Goal: Task Accomplishment & Management: Use online tool/utility

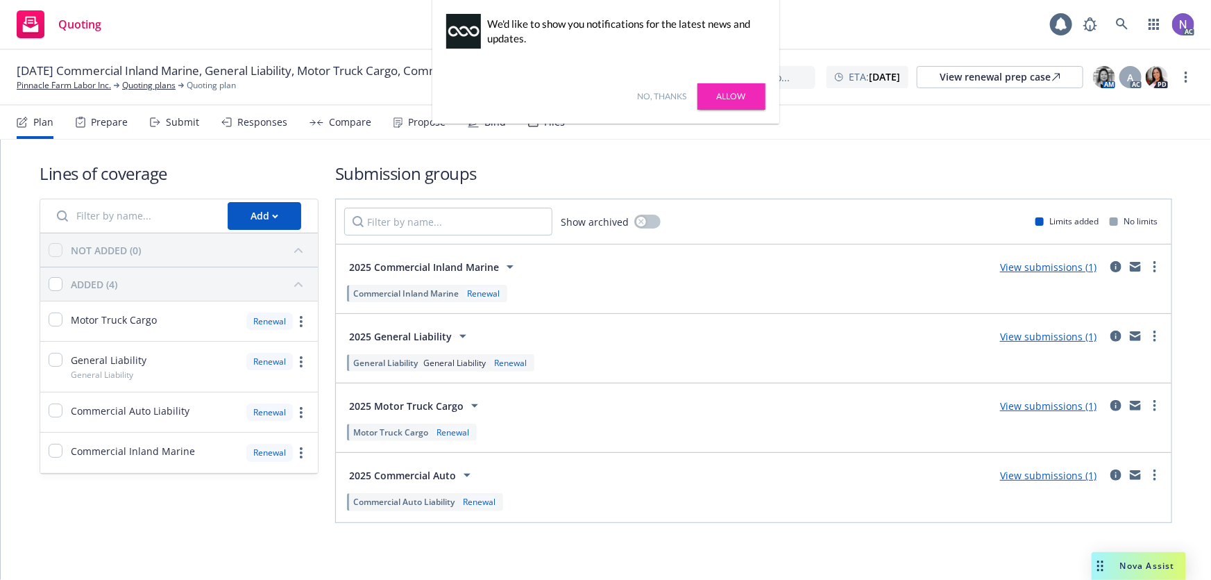
click at [662, 94] on link "No, thanks" at bounding box center [662, 96] width 49 height 12
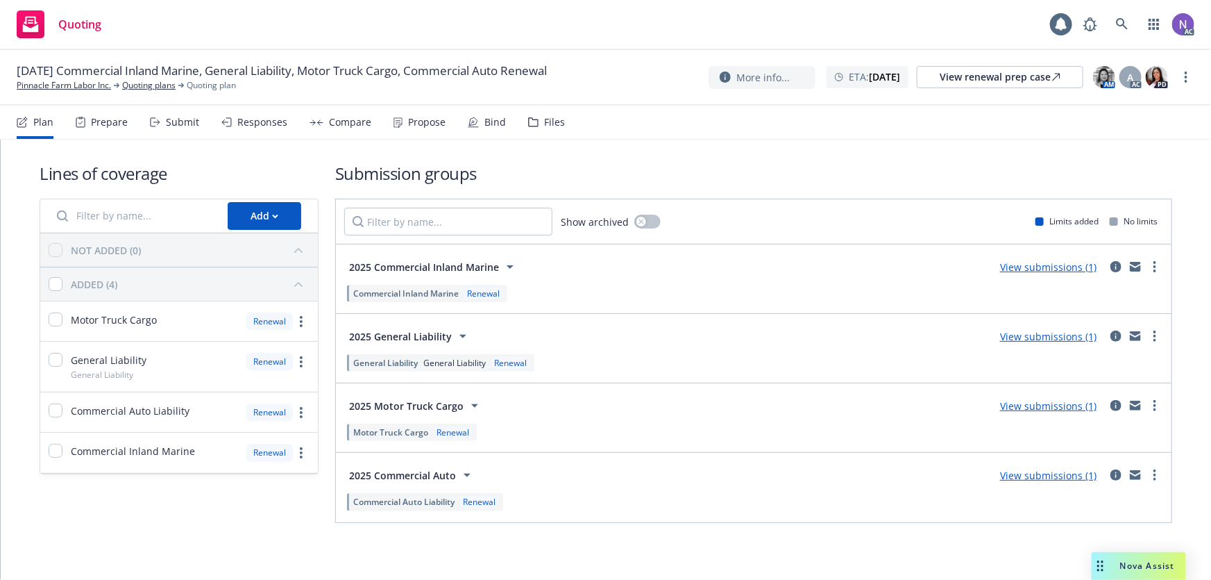
click at [551, 128] on div "Files" at bounding box center [554, 122] width 21 height 11
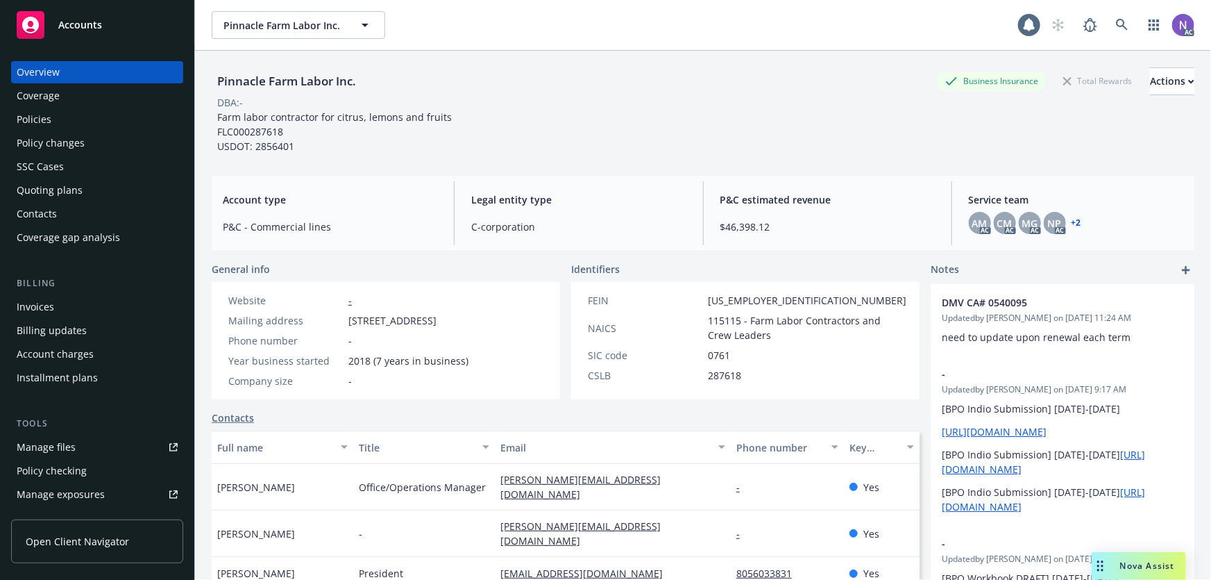
click at [118, 144] on div "Policy changes" at bounding box center [97, 143] width 161 height 22
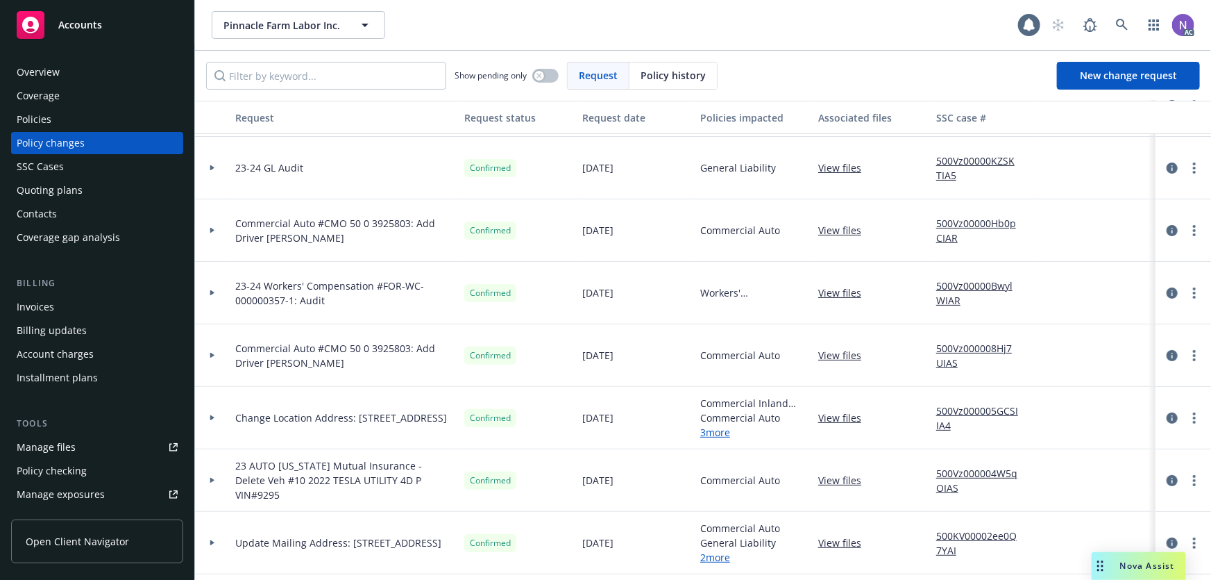
scroll to position [62, 0]
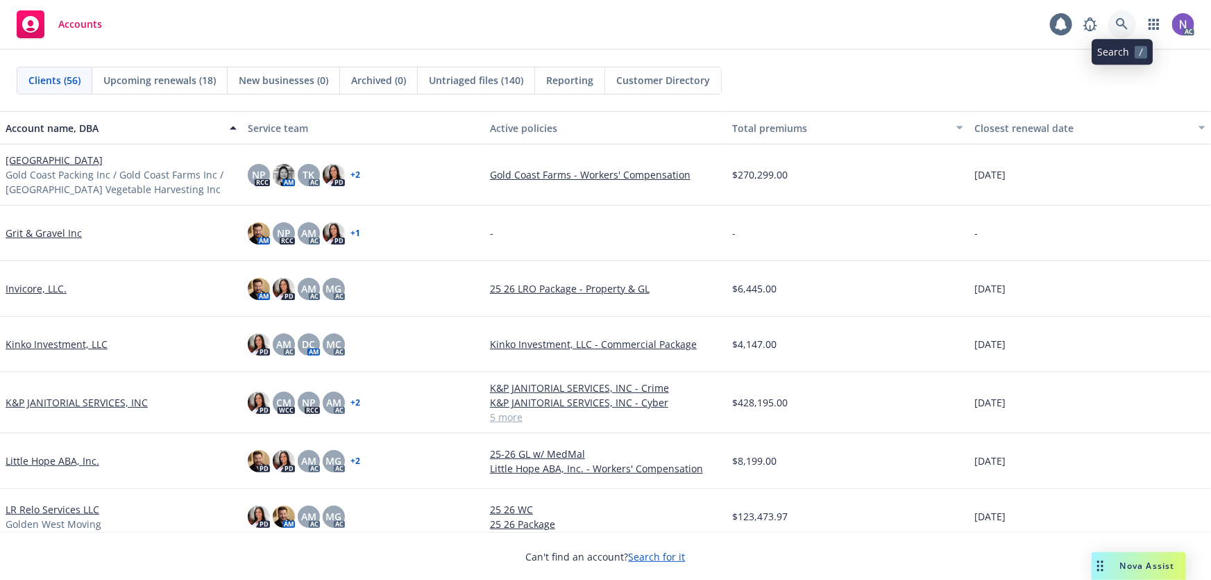
click at [1116, 22] on icon at bounding box center [1122, 24] width 12 height 12
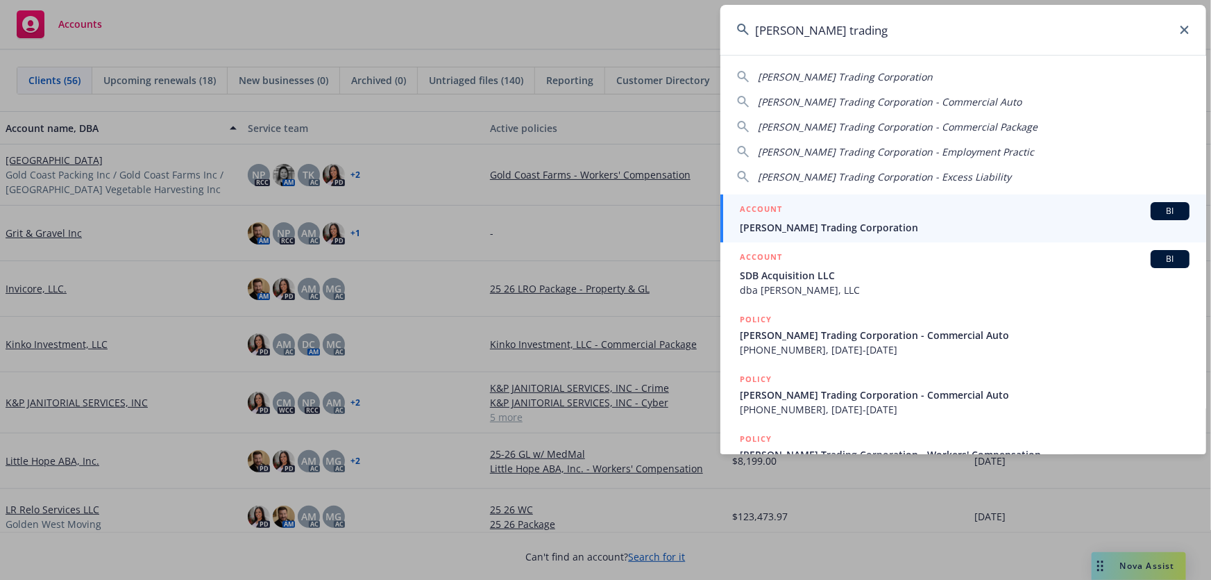
type input "[PERSON_NAME] trading"
click at [807, 223] on span "[PERSON_NAME] Trading Corporation" at bounding box center [965, 227] width 450 height 15
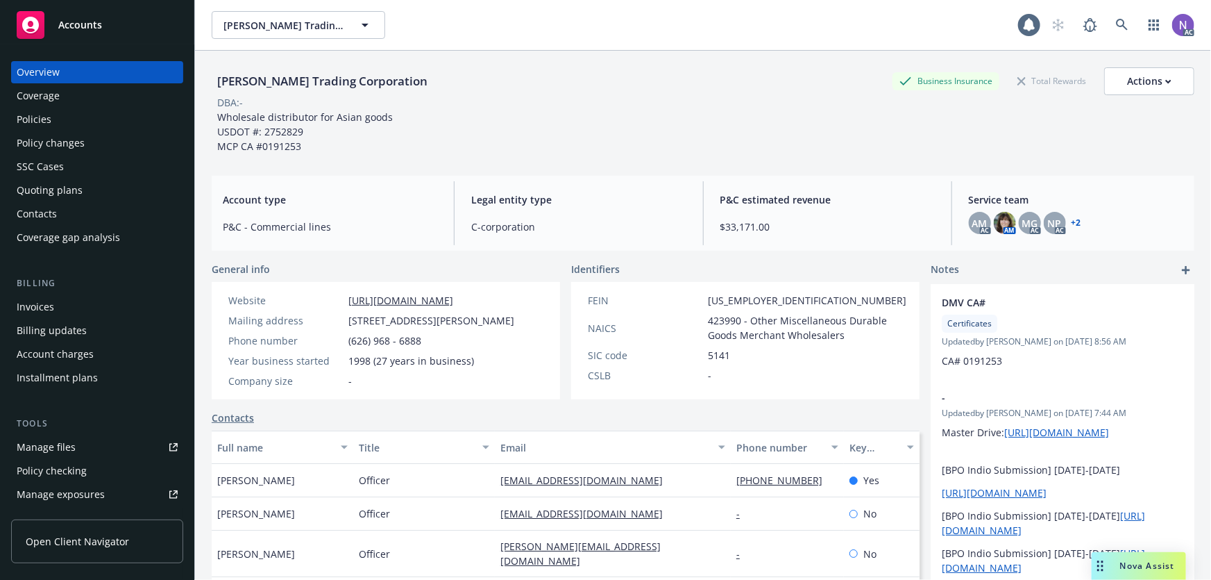
click at [124, 123] on div "Policies" at bounding box center [97, 119] width 161 height 22
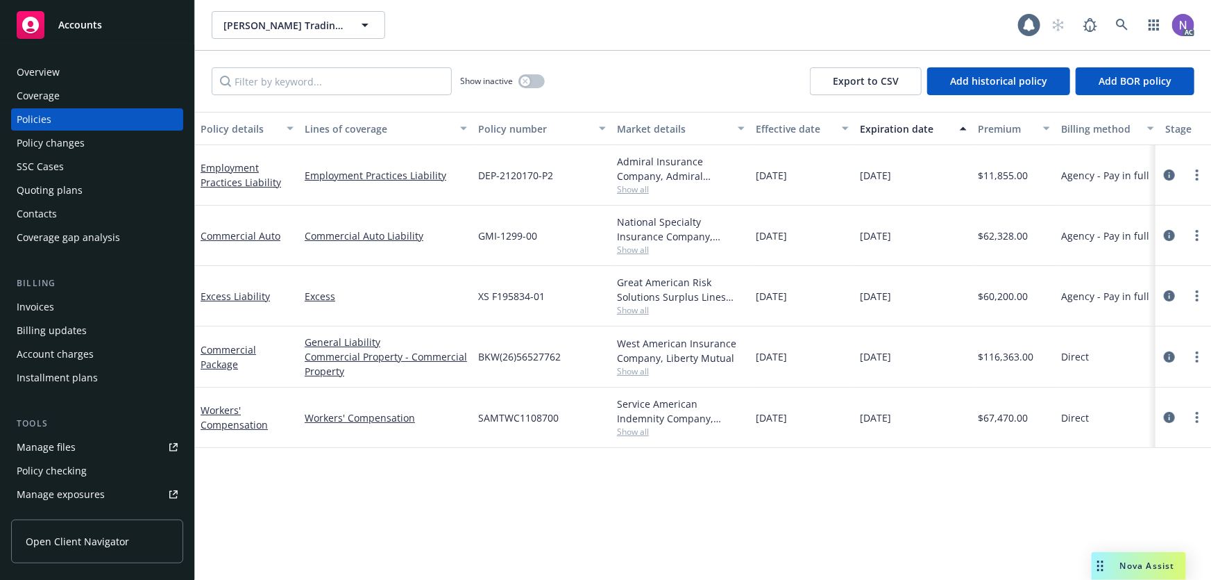
click at [1178, 414] on div at bounding box center [1183, 417] width 44 height 17
click at [1173, 418] on icon "circleInformation" at bounding box center [1169, 417] width 11 height 11
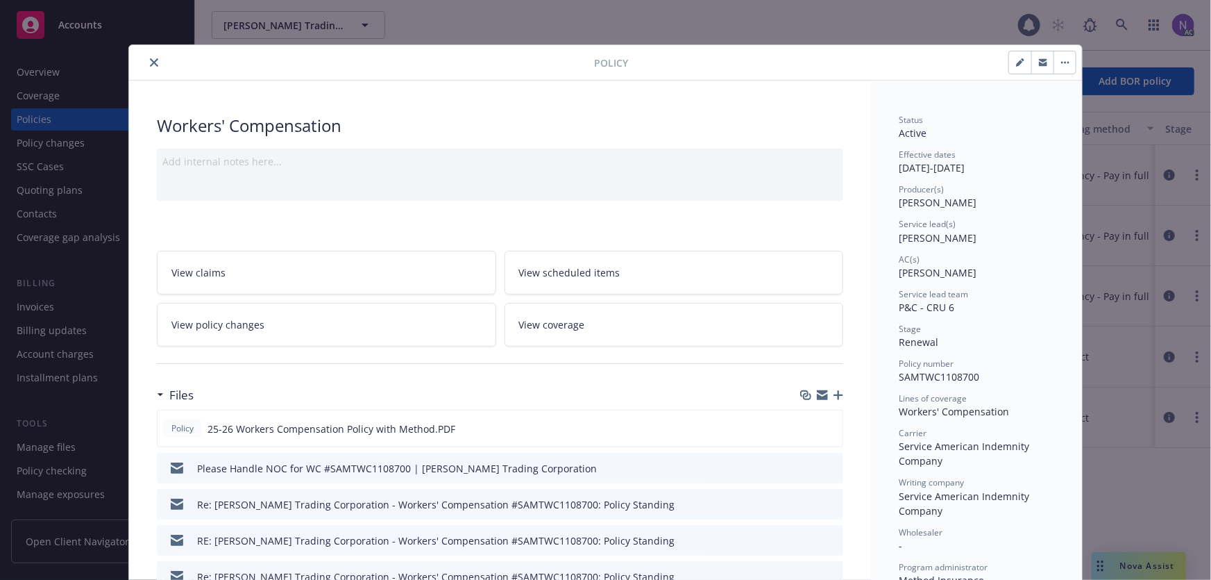
click at [834, 394] on icon "button" at bounding box center [839, 395] width 10 height 10
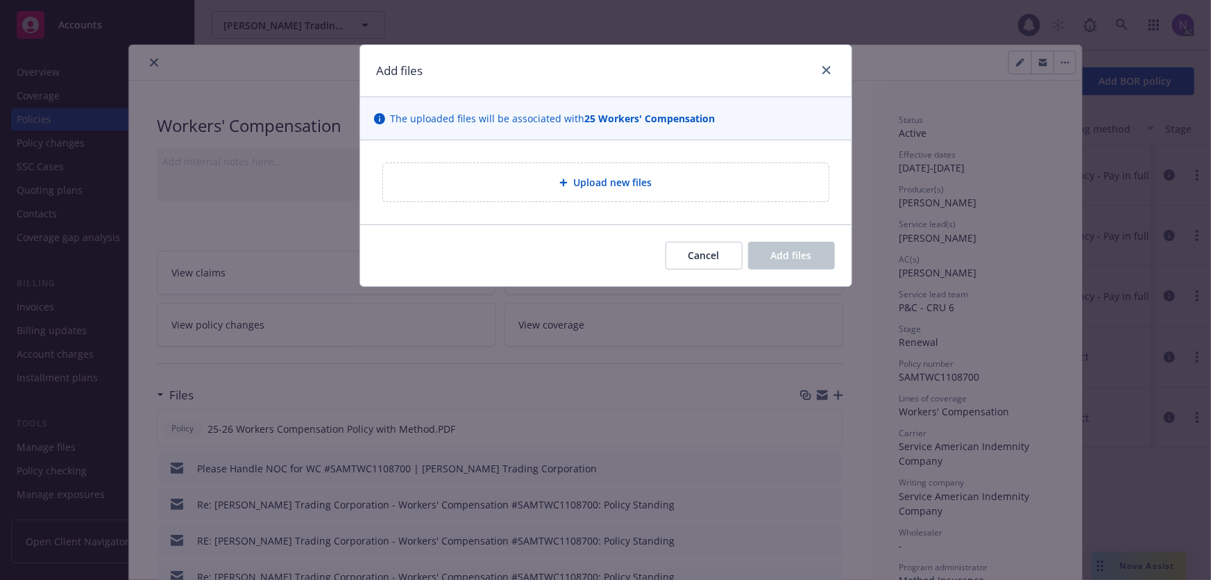
click at [639, 187] on span "Upload new files" at bounding box center [612, 182] width 78 height 15
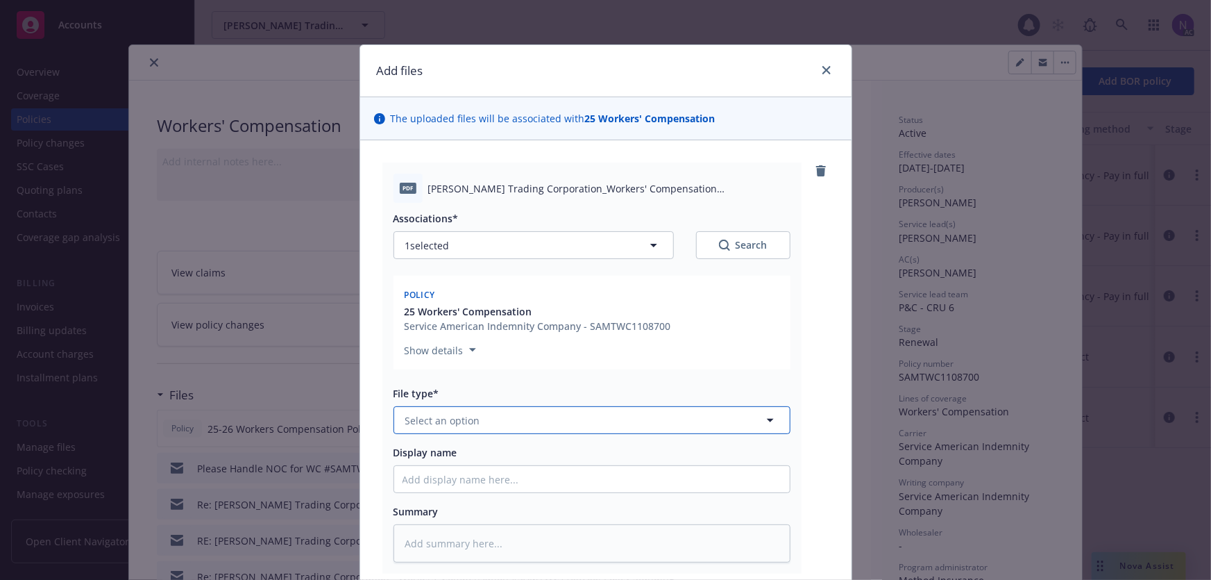
click at [516, 419] on button "Select an option" at bounding box center [592, 420] width 397 height 28
type input "notice of"
click at [485, 458] on span "Notice of Cancellation" at bounding box center [461, 459] width 106 height 15
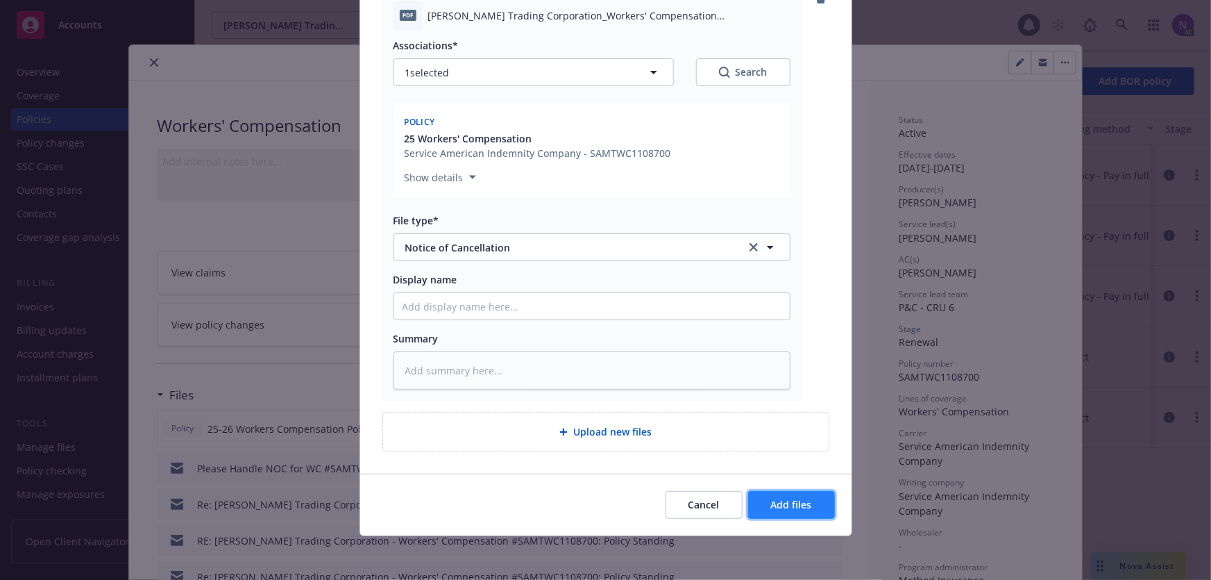
click at [800, 498] on span "Add files" at bounding box center [791, 504] width 41 height 13
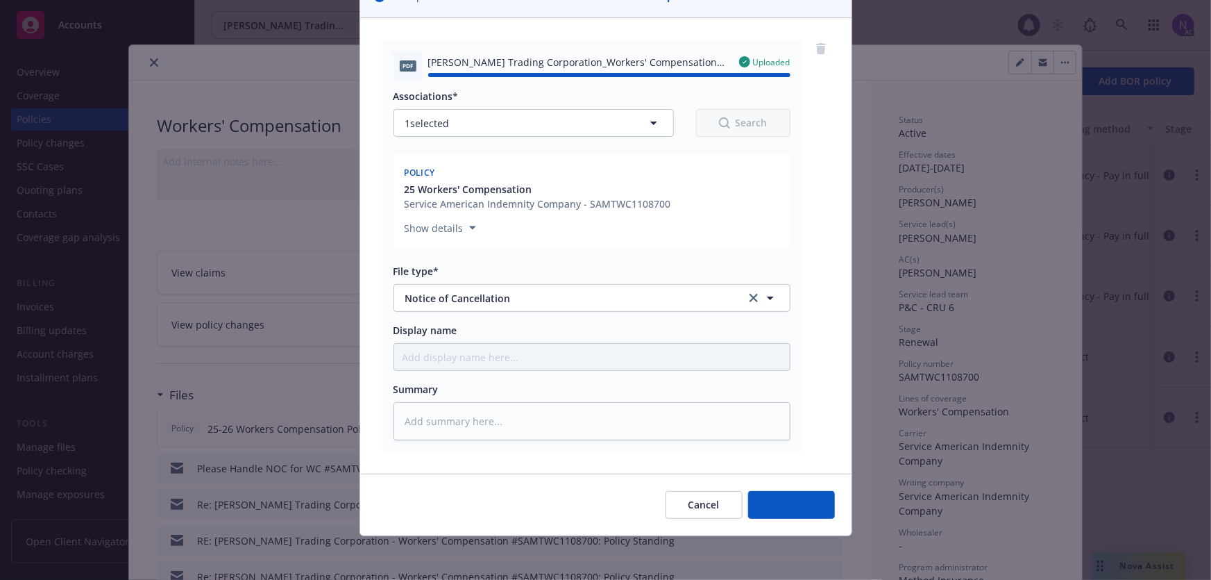
type textarea "x"
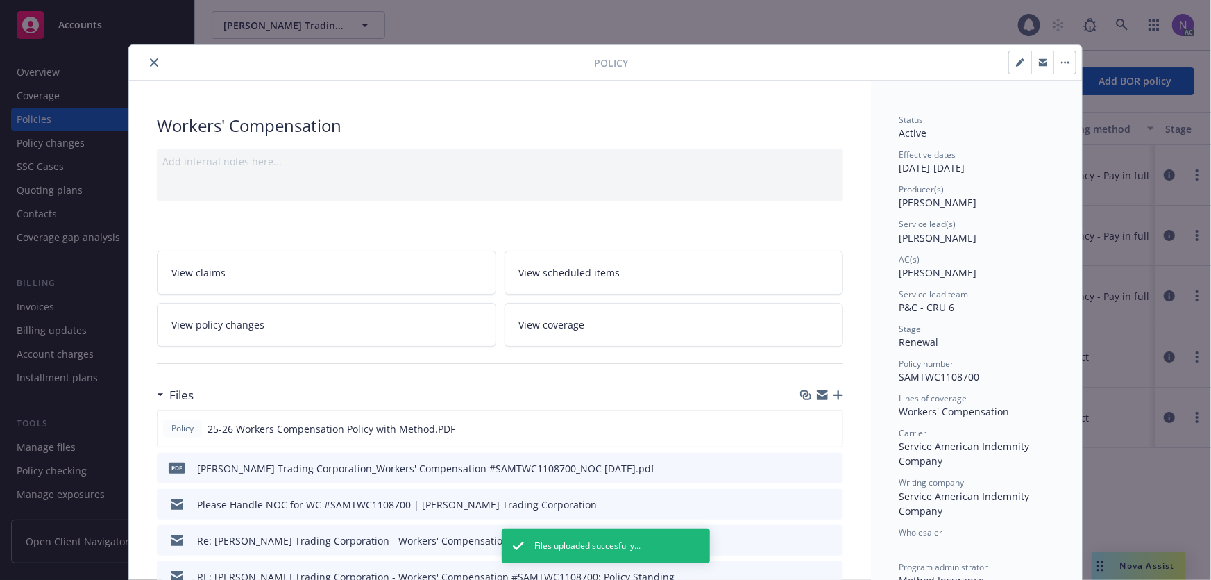
click at [818, 390] on icon "button" at bounding box center [822, 392] width 11 height 5
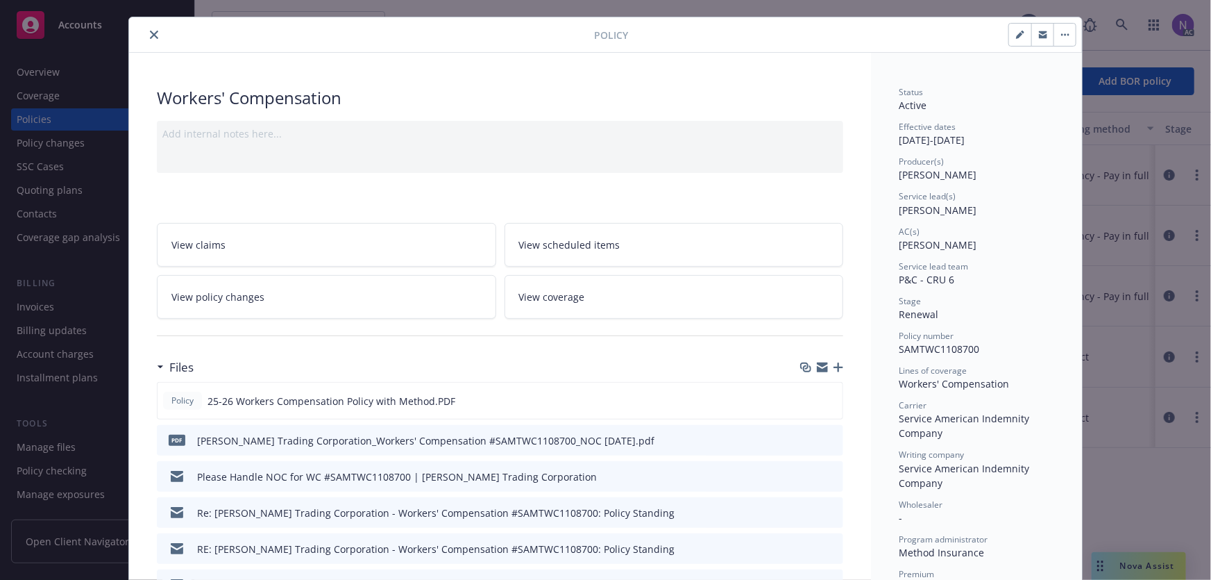
scroll to position [62, 0]
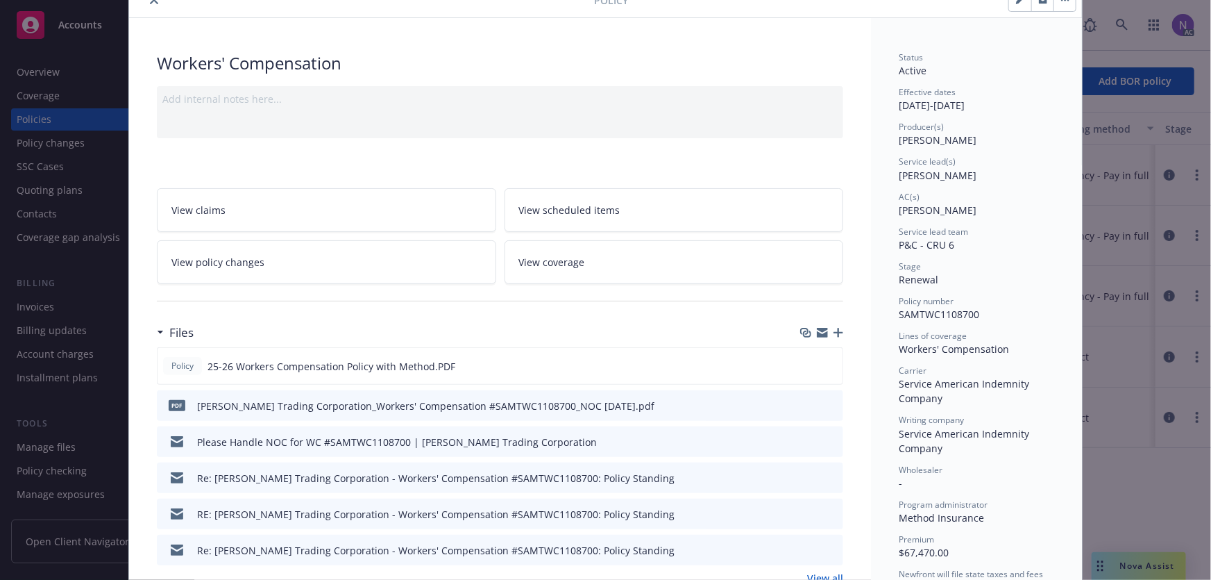
click at [920, 515] on span "Method Insurance" at bounding box center [941, 517] width 85 height 13
click at [920, 514] on span "Method Insurance" at bounding box center [941, 517] width 85 height 13
copy span "Method Insurance"
drag, startPoint x: 939, startPoint y: 303, endPoint x: 937, endPoint y: 312, distance: 9.3
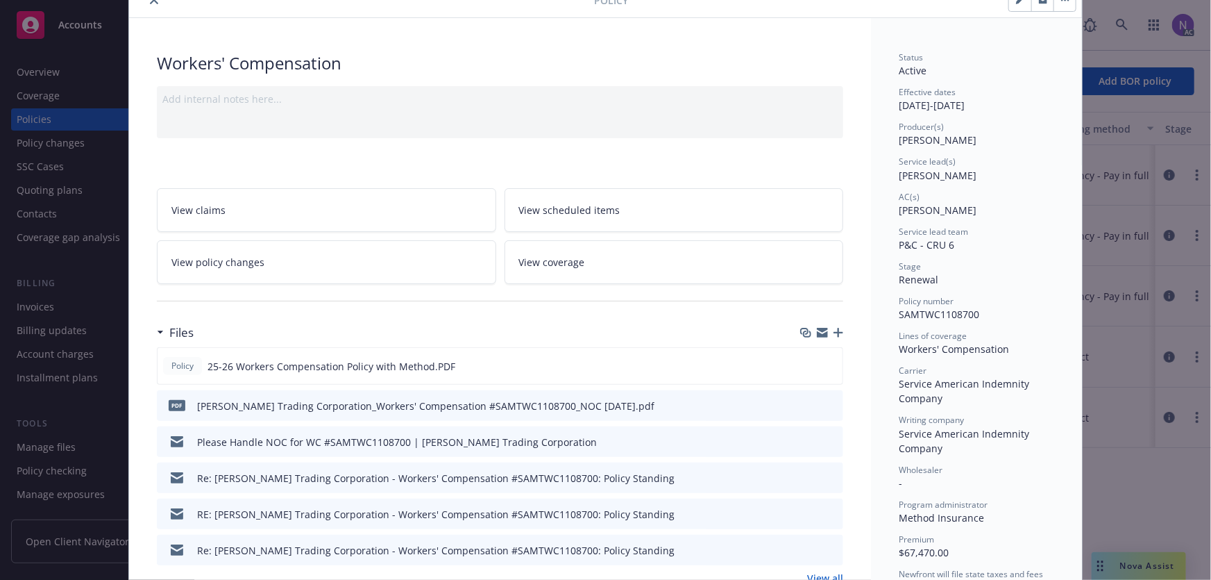
click at [939, 303] on span "Policy number" at bounding box center [926, 301] width 55 height 12
click at [937, 313] on span "SAMTWC1108700" at bounding box center [939, 314] width 81 height 13
copy span "SAMTWC1108700"
